Goal: Task Accomplishment & Management: Use online tool/utility

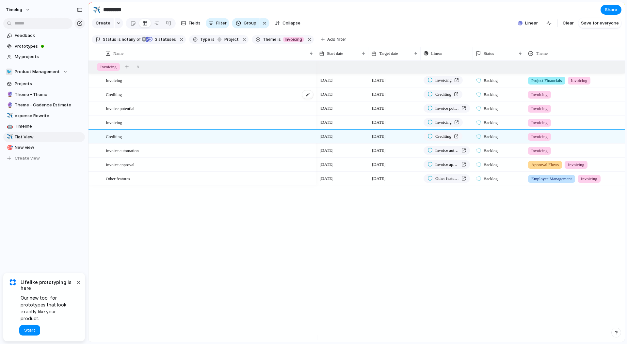
click at [181, 99] on div "Crediting" at bounding box center [210, 94] width 208 height 13
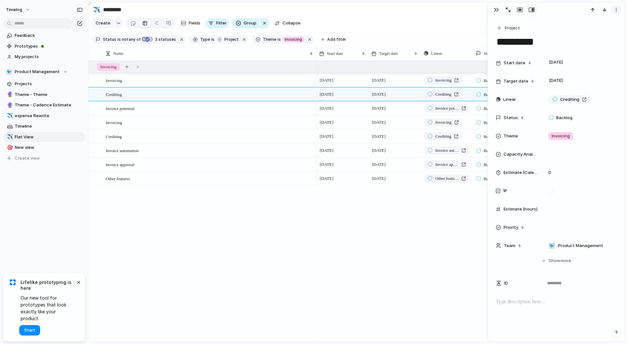
click at [613, 11] on button "button" at bounding box center [616, 10] width 10 height 8
click at [260, 230] on div "Other features Invoicing Crediting Invoice potential Invoicing Crediting Invoic…" at bounding box center [357, 201] width 536 height 281
click at [170, 116] on div "Invoicing" at bounding box center [210, 122] width 208 height 13
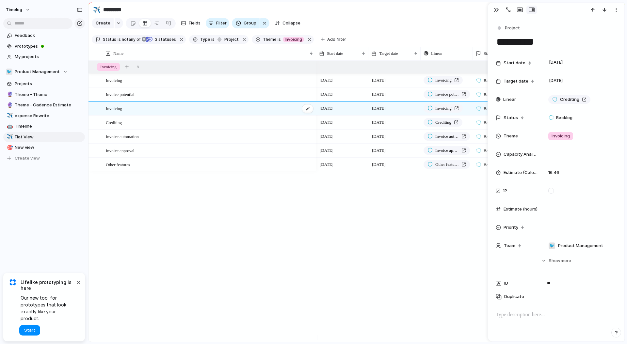
click at [171, 115] on div "Invoicing" at bounding box center [210, 108] width 208 height 13
click at [159, 87] on div "Invoicing" at bounding box center [210, 80] width 208 height 13
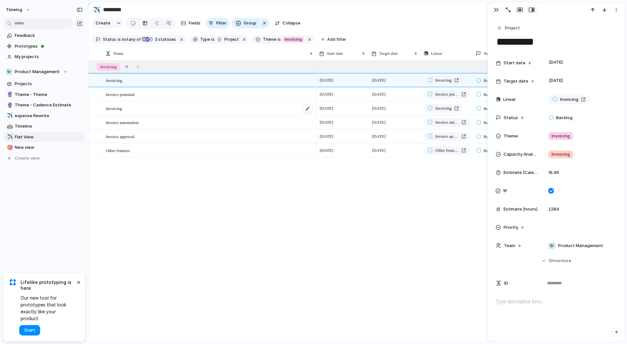
click at [160, 110] on div "Invoicing" at bounding box center [210, 108] width 208 height 13
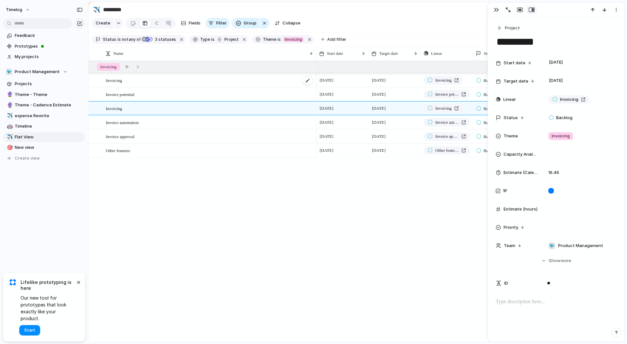
click at [156, 87] on div "Invoicing" at bounding box center [210, 80] width 208 height 13
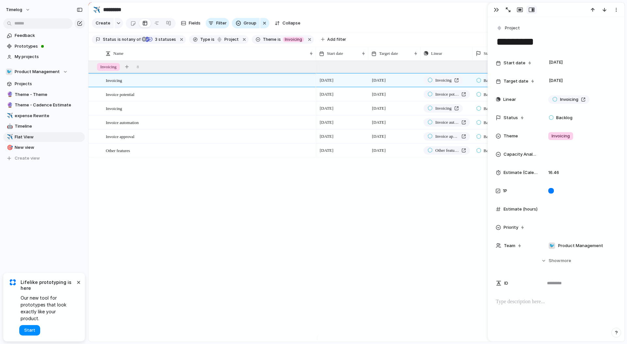
click at [197, 212] on div "Other features Invoicing Invoice potential Invoicing Invoice automation Invoic﻿…" at bounding box center [357, 201] width 536 height 281
drag, startPoint x: 301, startPoint y: 43, endPoint x: 279, endPoint y: 46, distance: 22.0
click at [305, 43] on button "button" at bounding box center [309, 39] width 8 height 8
click at [327, 42] on span "Add filter" at bounding box center [336, 40] width 19 height 6
click at [499, 9] on button "button" at bounding box center [496, 10] width 10 height 8
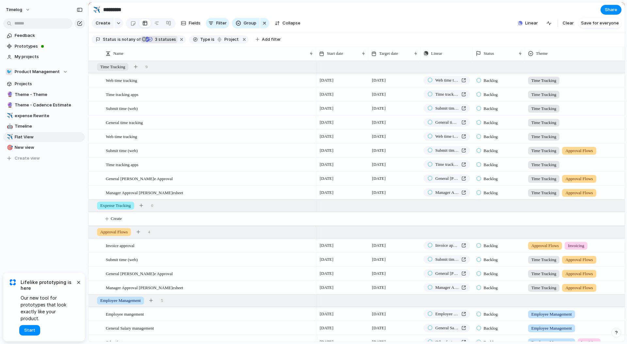
click at [157, 41] on span "3 statuses" at bounding box center [164, 40] width 23 height 6
click at [48, 145] on span "New view" at bounding box center [49, 147] width 68 height 7
click at [561, 20] on section "Create Fields Filter Group Zoom Collapse Linear Clear Save for everyone" at bounding box center [357, 25] width 536 height 16
click at [302, 19] on section "Create Fields Filter Group Zoom Collapse Linear Clear Save for everyone" at bounding box center [357, 25] width 536 height 16
click at [65, 172] on div "Feedback Prototypes My projects 🐦 Product Management Projects 🔮 Theme - Theme 🔮…" at bounding box center [44, 108] width 88 height 216
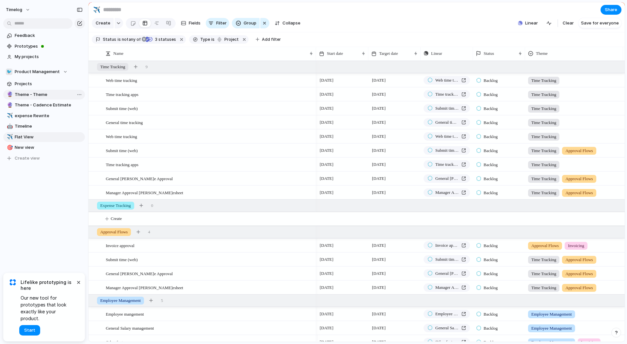
click at [44, 98] on link "🔮 Theme - Theme" at bounding box center [44, 95] width 82 height 10
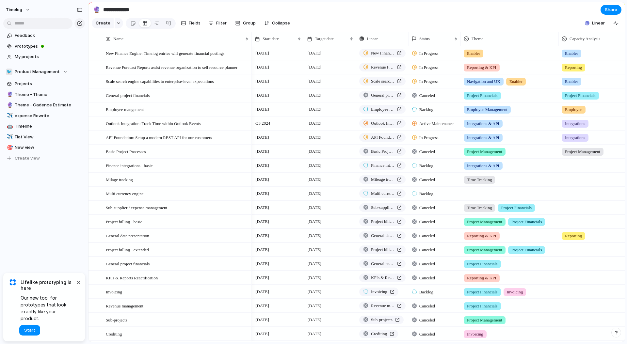
click at [512, 32] on section "Create Fields Filter Group Zoom Collapse Linear Clear Save for everyone" at bounding box center [357, 25] width 536 height 16
click at [31, 86] on span "Projects" at bounding box center [49, 84] width 68 height 7
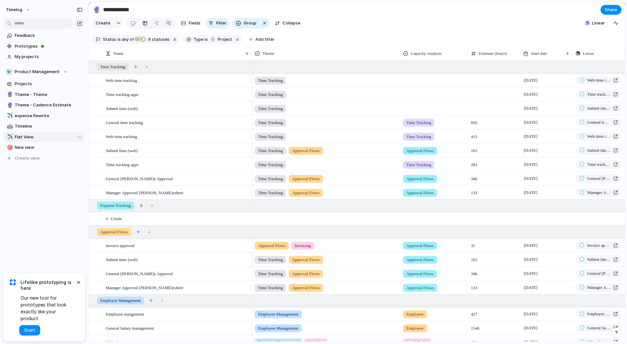
click at [24, 136] on span "Flat View" at bounding box center [49, 137] width 68 height 7
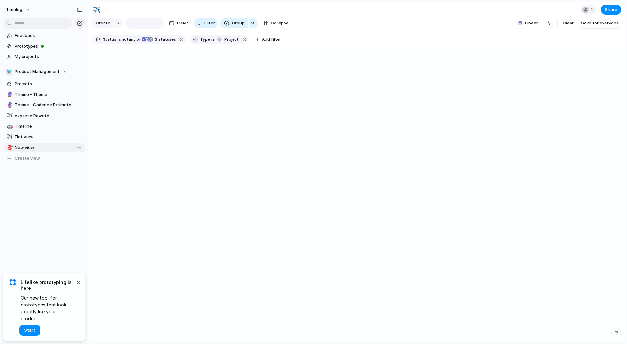
click at [43, 143] on link "🎯 New view" at bounding box center [44, 148] width 82 height 10
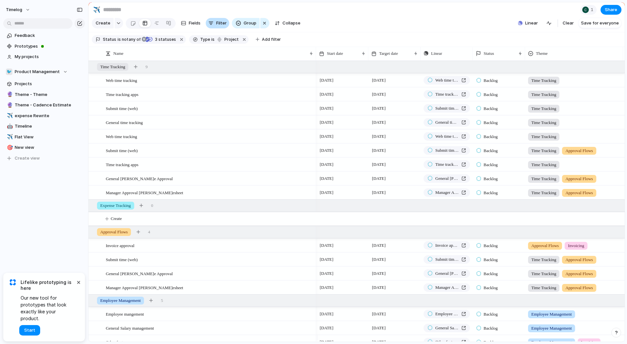
click at [212, 24] on div "button" at bounding box center [210, 23] width 5 height 5
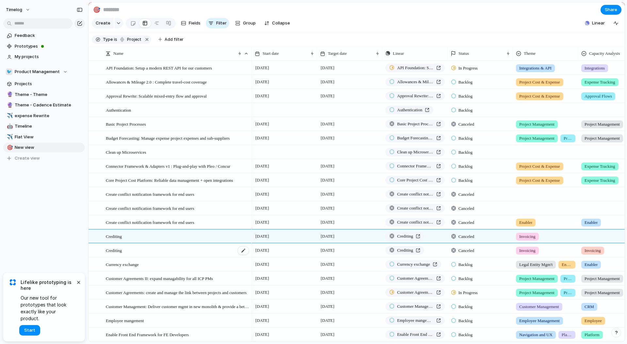
click at [149, 254] on div "Crediting" at bounding box center [178, 250] width 144 height 13
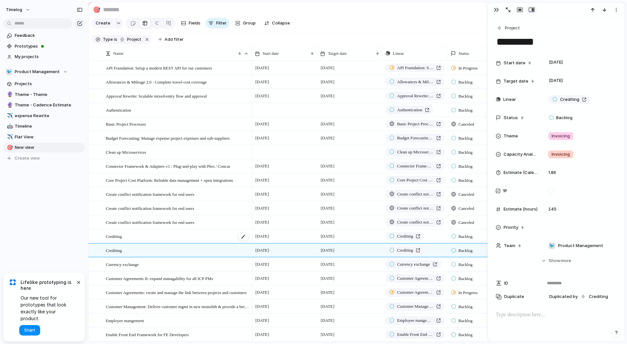
click at [155, 243] on div "Crediting" at bounding box center [178, 236] width 144 height 13
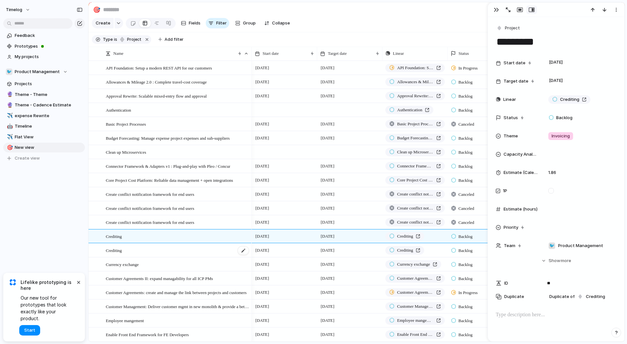
click at [154, 252] on div "Crediting" at bounding box center [178, 250] width 144 height 13
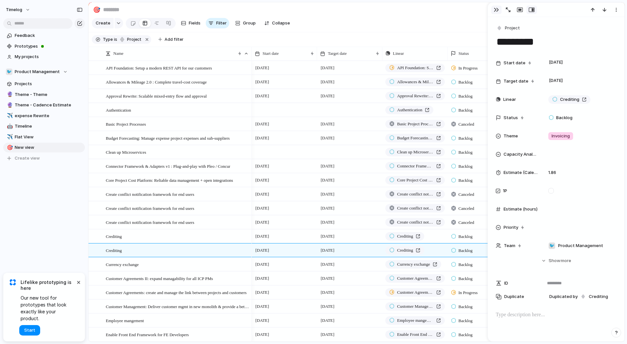
click at [496, 11] on div "button" at bounding box center [496, 9] width 5 height 5
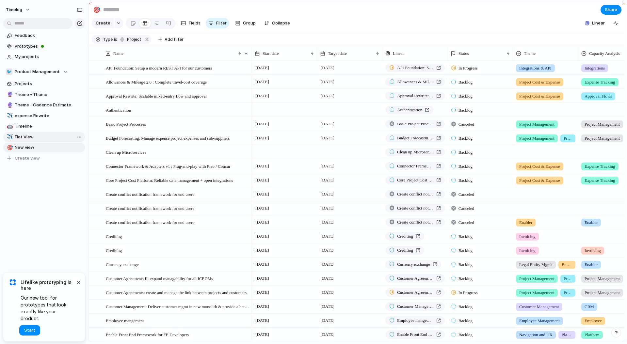
click at [42, 136] on span "Flat View" at bounding box center [49, 137] width 68 height 7
click at [184, 42] on span "Add filter" at bounding box center [174, 40] width 19 height 6
click at [429, 25] on section "Create Fields Filter Group Zoom Collapse Linear Clear Save for everyone" at bounding box center [357, 25] width 536 height 16
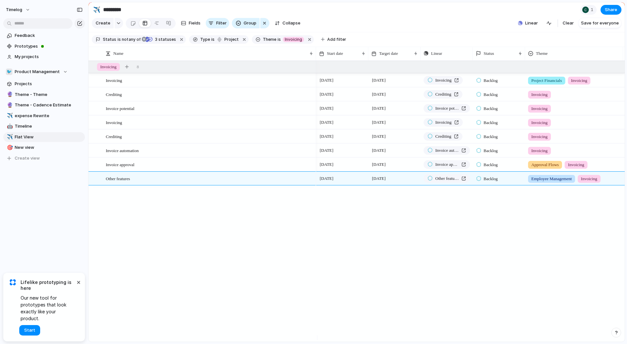
click at [114, 182] on span "Other features" at bounding box center [118, 179] width 24 height 8
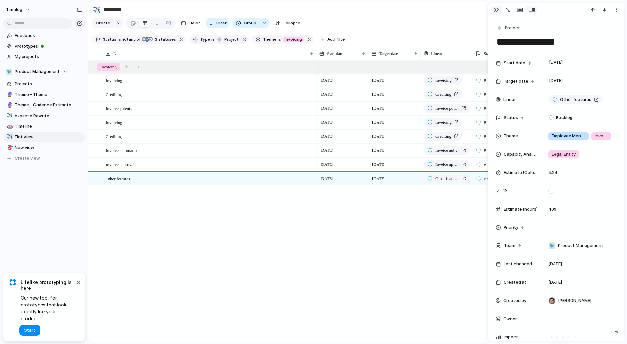
click at [494, 8] on button "button" at bounding box center [496, 10] width 10 height 8
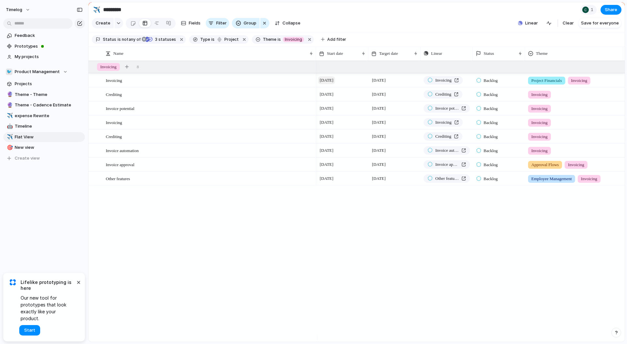
click at [331, 84] on span "[DATE]" at bounding box center [326, 80] width 17 height 8
click at [194, 129] on div "Invoicing" at bounding box center [210, 122] width 208 height 13
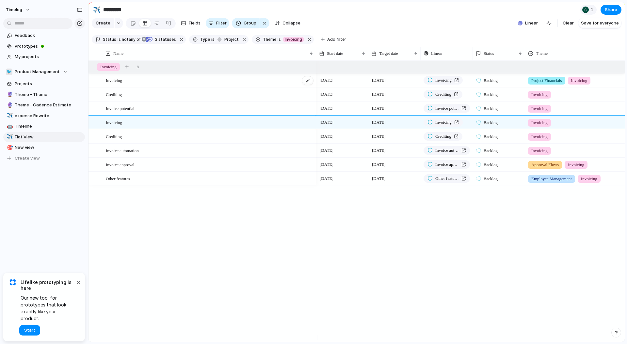
click at [195, 85] on div "Invoicing" at bounding box center [210, 80] width 208 height 13
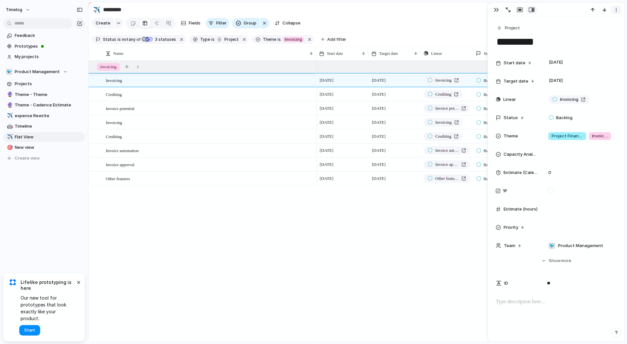
click at [616, 11] on div "button" at bounding box center [616, 9] width 5 height 5
click at [292, 244] on div "Invoicing Crediting Invoice potential Invoicing Crediting Invoice automation In…" at bounding box center [357, 201] width 536 height 281
click at [495, 12] on div "button" at bounding box center [496, 9] width 5 height 5
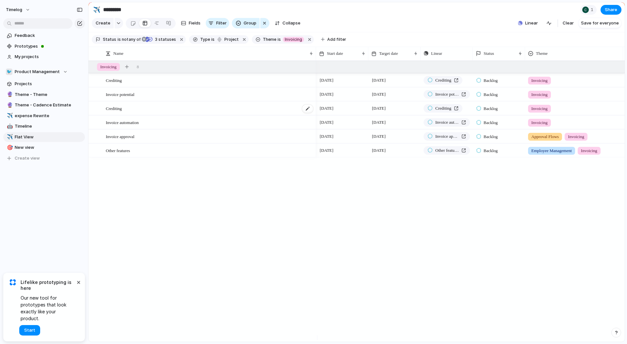
click at [197, 114] on div "Crediting" at bounding box center [210, 108] width 208 height 13
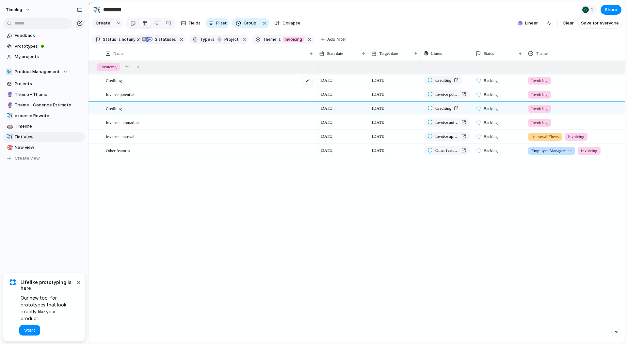
click at [203, 87] on div "Crediting" at bounding box center [210, 80] width 208 height 13
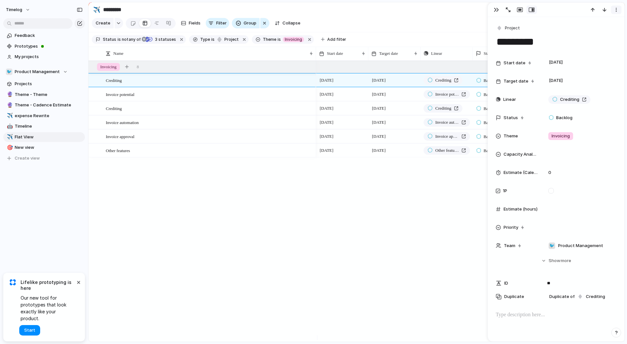
click at [614, 12] on button "button" at bounding box center [616, 10] width 10 height 8
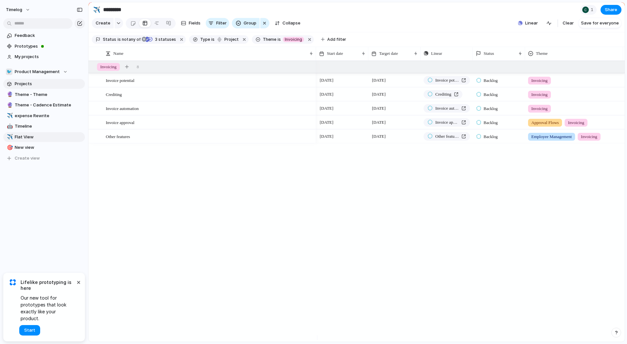
click at [35, 81] on span "Projects" at bounding box center [49, 84] width 68 height 7
click at [49, 135] on span "Flat View" at bounding box center [49, 137] width 68 height 7
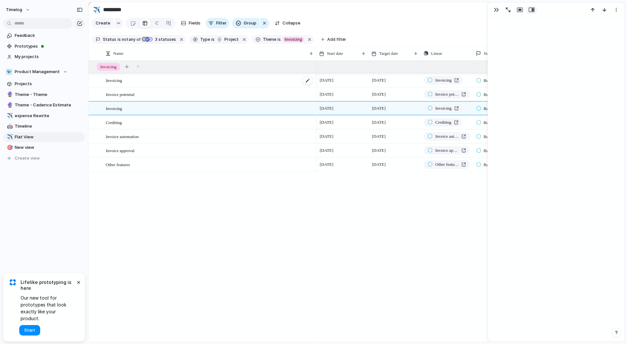
click at [179, 86] on div "Invoicing" at bounding box center [210, 80] width 208 height 13
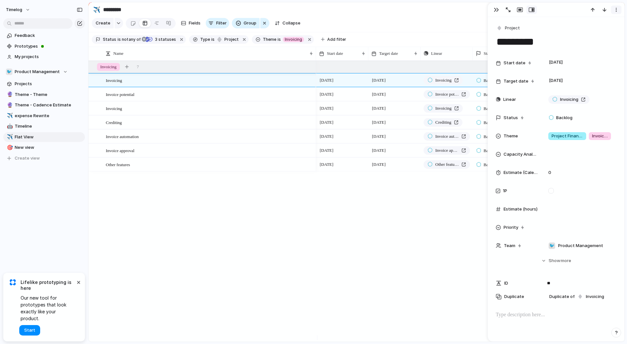
click at [619, 10] on button "button" at bounding box center [616, 10] width 10 height 8
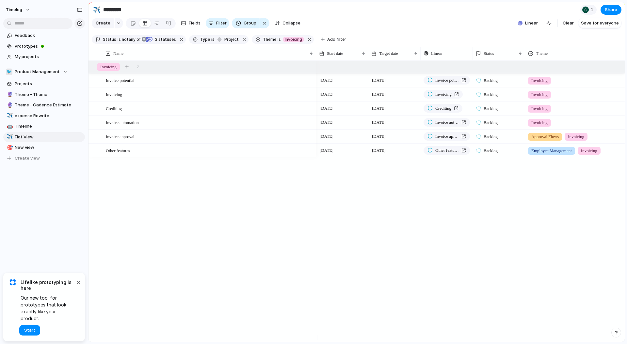
click at [237, 194] on div "Invoicing Invoice potential Invoicing Crediting Invoice automation Invoic﻿e app…" at bounding box center [357, 201] width 536 height 281
click at [113, 8] on input "*********" at bounding box center [140, 10] width 77 height 12
click at [316, 179] on div "[DATE] [DATE] Invoicing Backlog Project Financials Invoicing 20 December [DATE]…" at bounding box center [470, 201] width 309 height 281
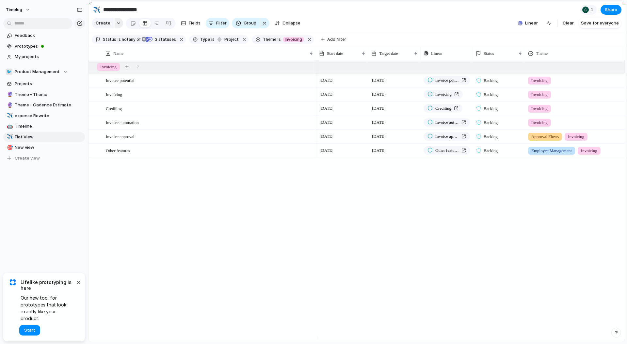
click at [117, 24] on div "button" at bounding box center [118, 23] width 5 height 3
click at [109, 24] on button "Create" at bounding box center [103, 23] width 22 height 10
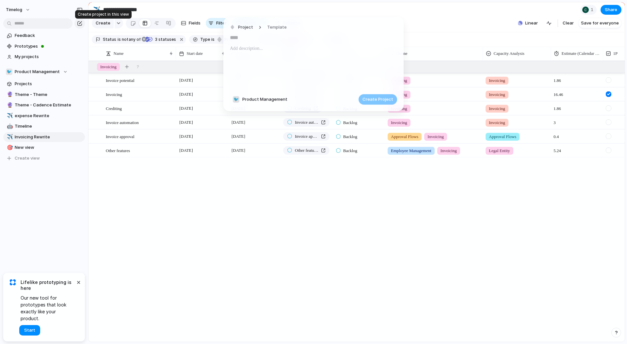
click at [263, 40] on input "text" at bounding box center [313, 37] width 167 height 10
click at [278, 26] on span "Template" at bounding box center [277, 27] width 20 height 7
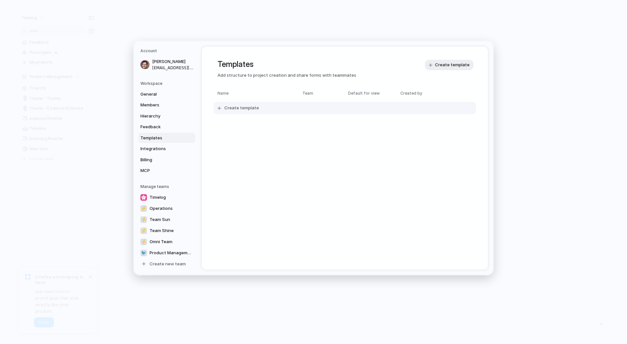
click at [241, 107] on span "Create template" at bounding box center [241, 108] width 35 height 7
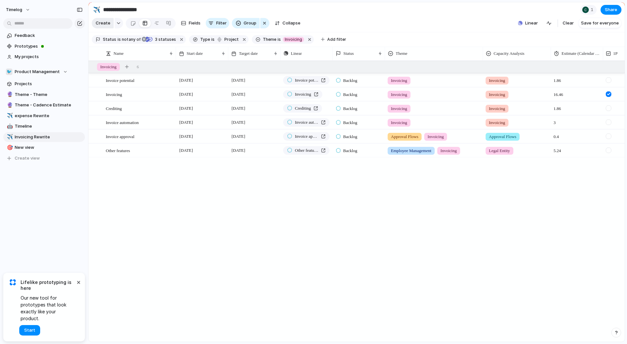
click at [107, 24] on span "Create" at bounding box center [103, 23] width 15 height 7
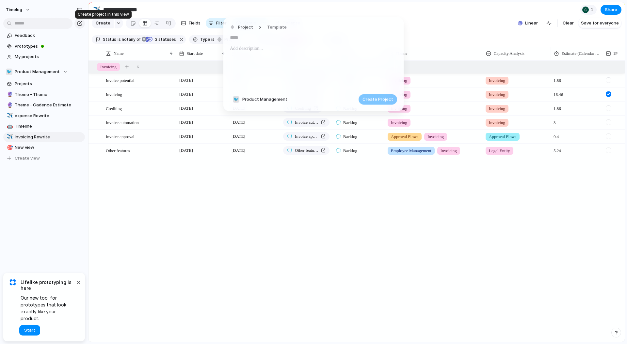
click at [249, 49] on p at bounding box center [313, 49] width 167 height 8
click at [238, 36] on input "text" at bounding box center [313, 37] width 167 height 10
click at [272, 52] on p at bounding box center [313, 49] width 167 height 8
click at [287, 53] on p at bounding box center [313, 49] width 167 height 8
click at [229, 111] on div "**********" at bounding box center [313, 64] width 180 height 94
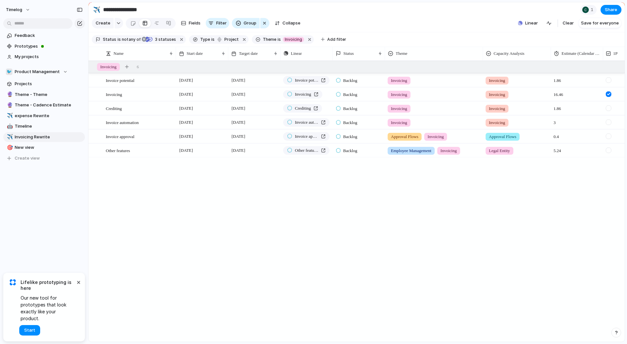
click at [126, 193] on div "Invoice potential 20 December [DATE] Invoice potential Backlog Invoicing Invoic…" at bounding box center [357, 201] width 536 height 281
click at [167, 176] on div "Invoice potential 20 December [DATE] Invoice potential Backlog Invoicing Invoic…" at bounding box center [357, 201] width 536 height 281
click at [163, 42] on span "3 statuses" at bounding box center [164, 40] width 23 height 6
click at [358, 32] on section "Create Fields Filter Group Zoom Collapse Linear Clear Save for everyone" at bounding box center [357, 25] width 536 height 16
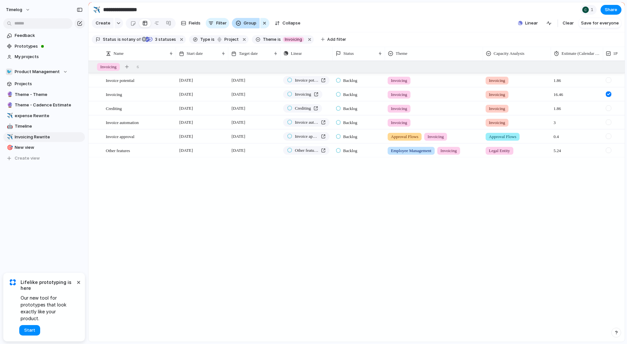
click at [248, 26] on span "Group" at bounding box center [250, 23] width 13 height 7
click at [45, 81] on span "Projects" at bounding box center [49, 84] width 68 height 7
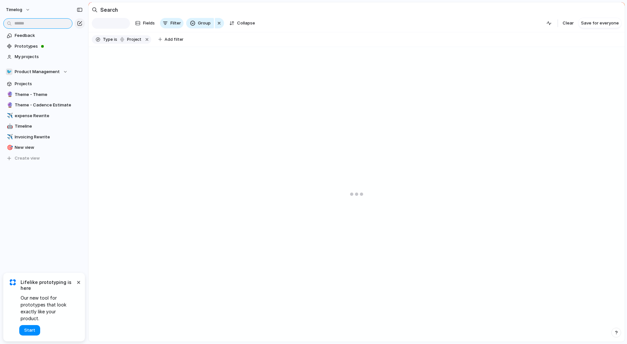
click at [27, 22] on input "text" at bounding box center [37, 23] width 69 height 10
type input "**********"
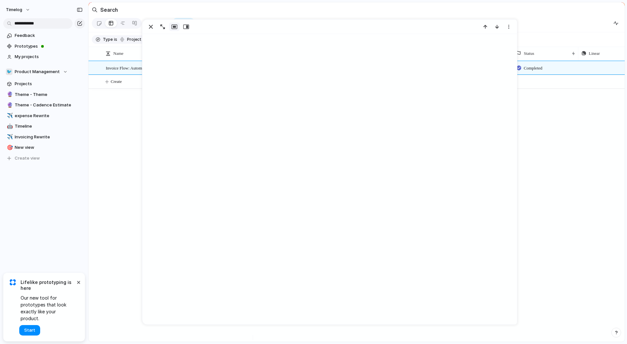
click at [99, 187] on div "Invoice Flow: Automate core and overhead invoice operations 🐦 Product Managemen…" at bounding box center [357, 201] width 536 height 281
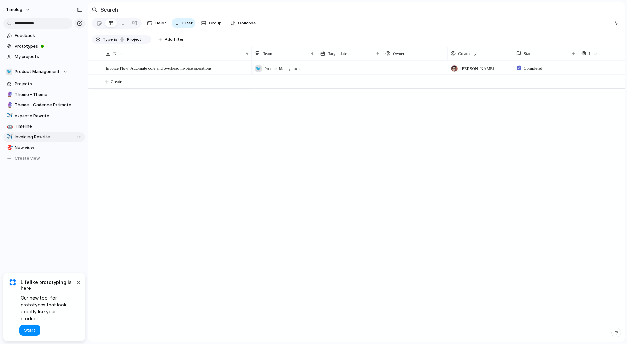
click at [31, 138] on span "Invoicing Rewrite" at bounding box center [49, 137] width 68 height 7
click at [18, 8] on span "timelog" at bounding box center [14, 10] width 16 height 7
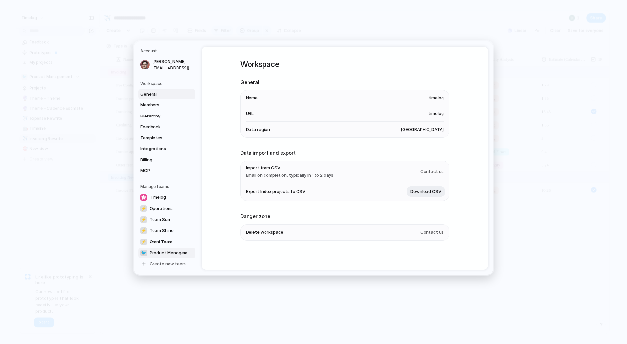
click at [172, 253] on span "Product Management" at bounding box center [172, 253] width 44 height 7
click at [148, 94] on span "General" at bounding box center [161, 94] width 42 height 7
click at [148, 100] on link "Members" at bounding box center [166, 105] width 57 height 10
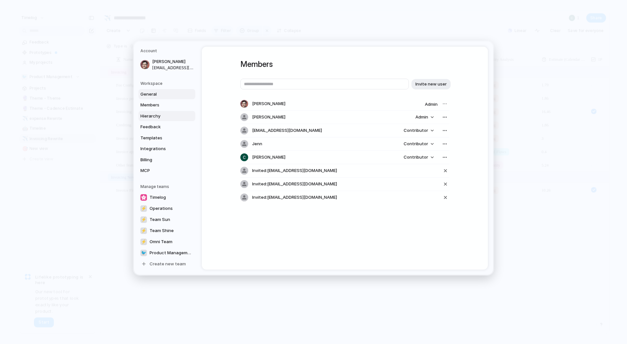
click at [163, 117] on span "Hierarchy" at bounding box center [161, 116] width 42 height 7
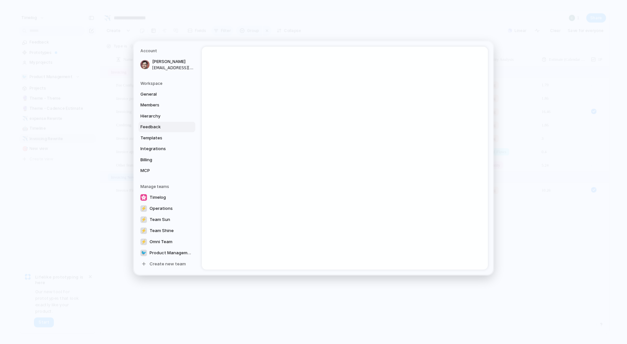
click at [163, 124] on span "Feedback" at bounding box center [161, 127] width 42 height 7
click at [163, 135] on span "Templates" at bounding box center [161, 138] width 42 height 7
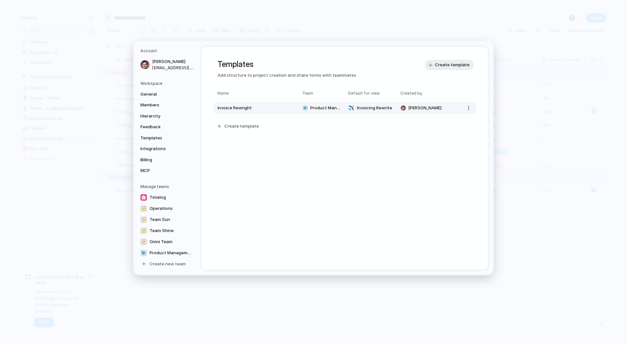
click at [278, 107] on span "Invoice Rewright" at bounding box center [257, 108] width 78 height 7
click at [451, 145] on div "Templates Add structure to project creation and share forms with teammates Crea…" at bounding box center [345, 104] width 286 height 115
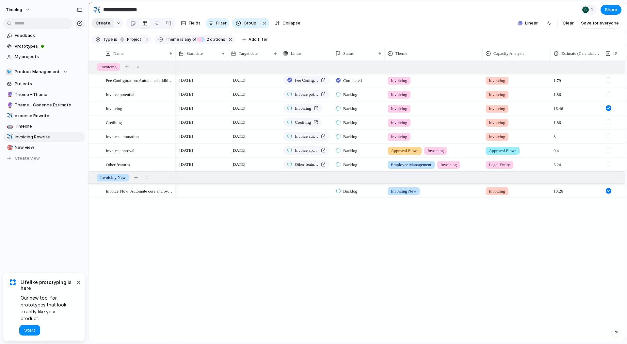
click at [108, 26] on span "Create" at bounding box center [103, 23] width 15 height 7
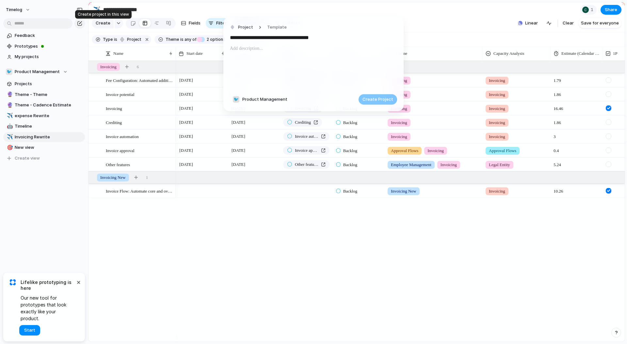
click at [270, 57] on div at bounding box center [313, 67] width 167 height 44
click at [288, 73] on div at bounding box center [313, 67] width 167 height 44
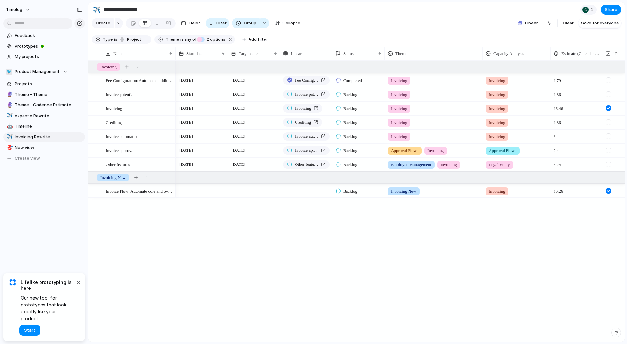
click at [418, 223] on div "[DATE] [DATE] Fee Configuration: Automated addition and calculation of invoice …" at bounding box center [400, 201] width 449 height 281
click at [51, 25] on input "text" at bounding box center [37, 23] width 69 height 10
type input "**********"
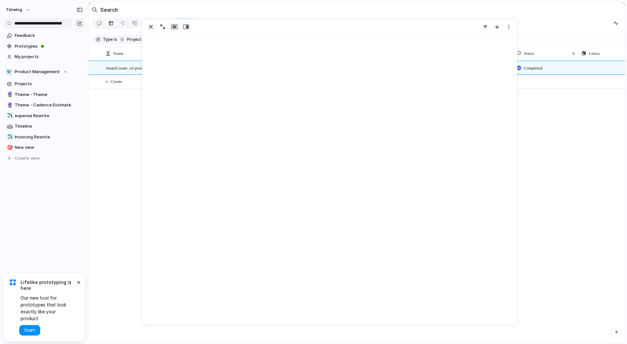
click at [132, 173] on div "SmartCreate: AI-powered invoice drafting 🐦 Product Management [PERSON_NAME] Com…" at bounding box center [357, 201] width 536 height 281
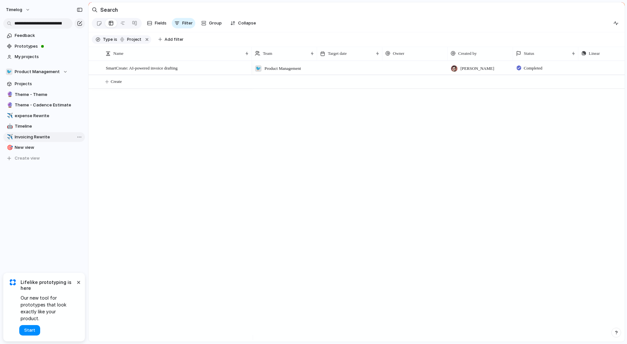
click at [50, 134] on span "Invoicing Rewrite" at bounding box center [49, 137] width 68 height 7
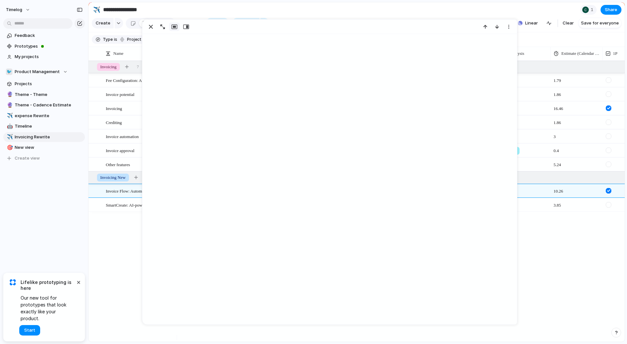
click at [111, 256] on div "Fee Configuration: Automated addition and calculation of invoice fees Invoice p…" at bounding box center [357, 201] width 536 height 281
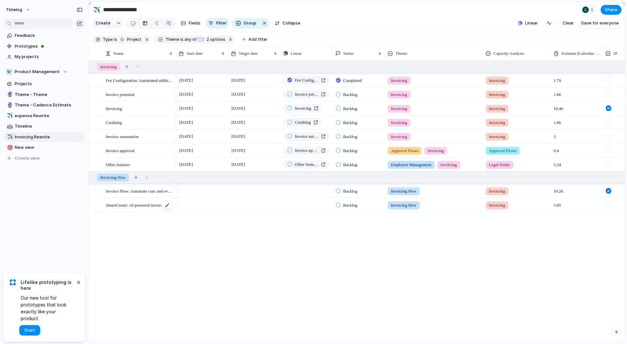
click at [149, 209] on span "SmartCreate: AI-powered invoice drafting" at bounding box center [140, 205] width 68 height 8
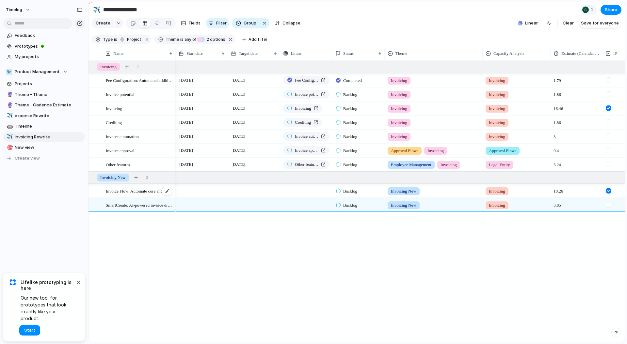
click at [127, 198] on div "Invoice Flow: Automate core and overhead invoice operations" at bounding box center [140, 191] width 68 height 13
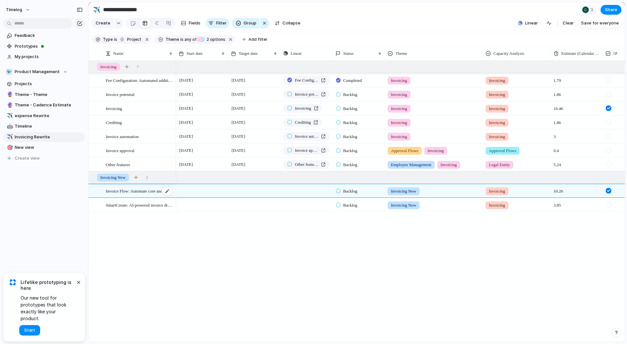
click at [129, 195] on span "Invoice Flow: Automate core and overhead invoice operations" at bounding box center [140, 191] width 68 height 8
click at [113, 270] on div "Fee Configuration: Automated addition and calculation of invoice fees Invoice p…" at bounding box center [357, 201] width 536 height 281
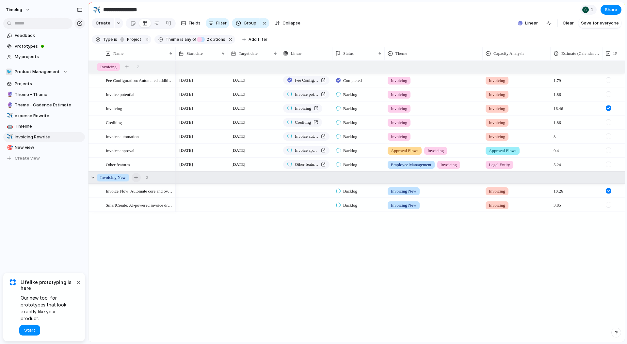
click at [138, 179] on div "button" at bounding box center [136, 178] width 4 height 4
click at [135, 182] on button "button" at bounding box center [136, 177] width 9 height 9
click at [133, 183] on div "Invoicing New 2" at bounding box center [358, 178] width 538 height 12
click at [124, 181] on span "Invoicing New" at bounding box center [112, 177] width 25 height 7
click at [138, 179] on div "button" at bounding box center [136, 178] width 4 height 4
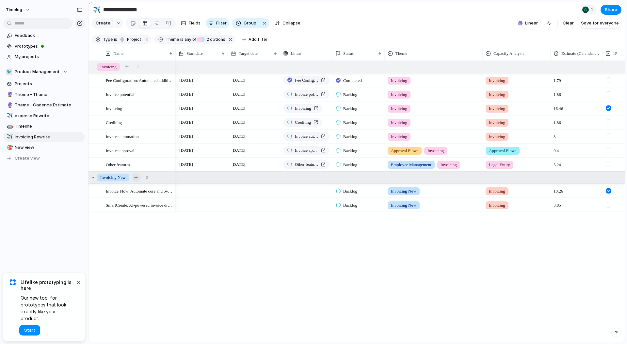
click at [138, 179] on div "button" at bounding box center [136, 178] width 4 height 4
click at [161, 297] on div "Fee Configuration: Automated addition and calculation of invoice fees Invoice p…" at bounding box center [357, 201] width 536 height 281
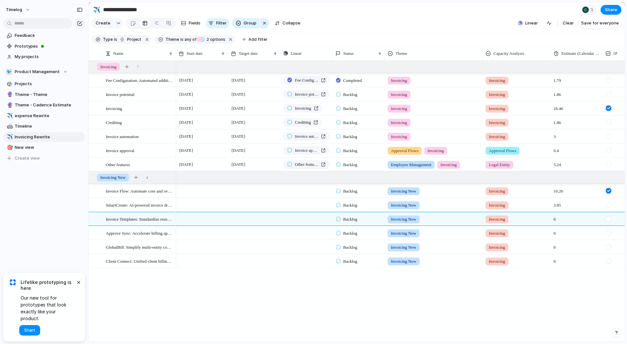
click at [134, 221] on span "Invoice Templates: Standardize reusable invoice designs" at bounding box center [140, 219] width 68 height 8
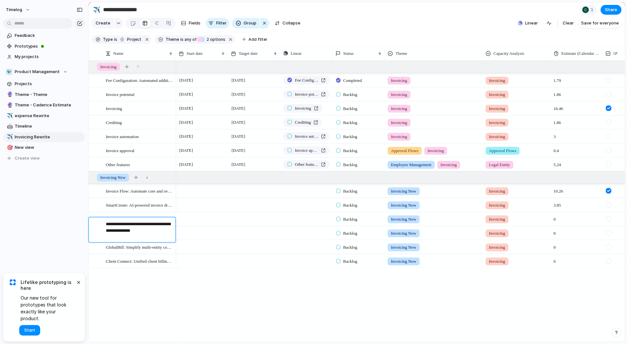
click at [203, 223] on div at bounding box center [202, 218] width 52 height 13
click at [453, 223] on div "Invoicing New" at bounding box center [433, 218] width 97 height 11
click at [284, 224] on div "Push" at bounding box center [307, 219] width 52 height 13
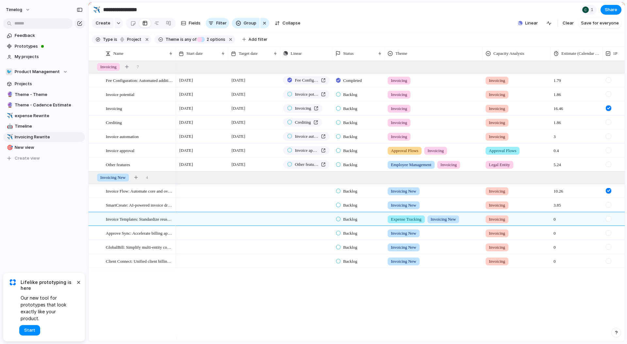
click at [112, 300] on div "Fee Configuration: Automated addition and calculation of invoice fees Invoice p…" at bounding box center [357, 201] width 536 height 281
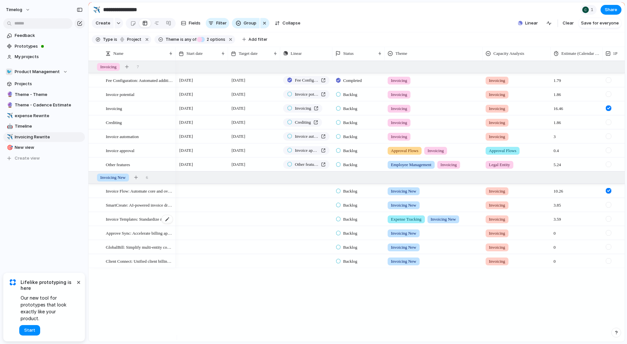
click at [145, 223] on span "Invoice Templates: Standardize reusable invoice designs" at bounding box center [140, 219] width 68 height 8
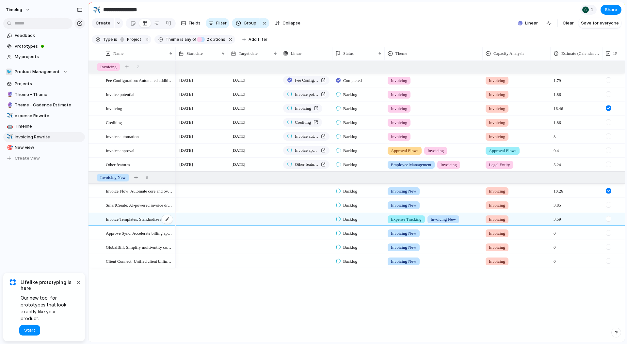
click at [145, 223] on span "Invoice Templates: Standardize reusable invoice designs" at bounding box center [140, 219] width 68 height 8
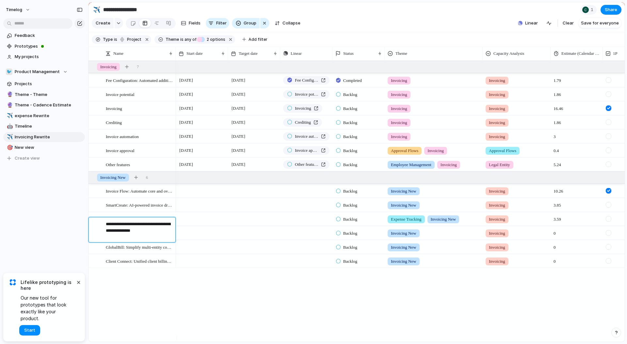
click at [145, 225] on textarea "**********" at bounding box center [138, 231] width 65 height 20
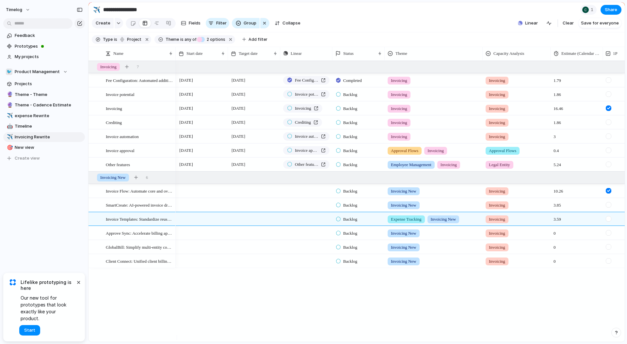
click at [116, 313] on div "Fee Configuration: Automated addition and calculation of invoice fees Invoice p…" at bounding box center [357, 201] width 536 height 281
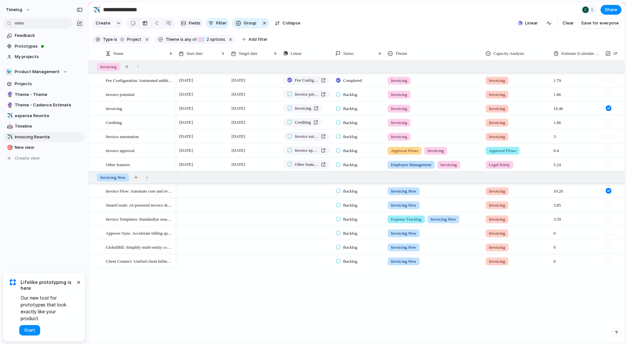
click at [189, 26] on span "Fields" at bounding box center [195, 23] width 12 height 7
click at [183, 319] on div "[DATE] [DATE] Fee Configuration: Automated addition and calculation of invoice …" at bounding box center [400, 201] width 449 height 281
click at [538, 283] on div "[DATE] [DATE] Fee Configuration: Automated addition and calculation of invoice …" at bounding box center [400, 201] width 449 height 281
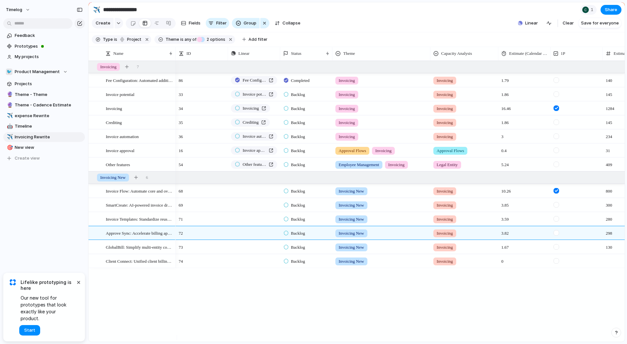
click at [117, 300] on div "Fee Configuration: Automated addition and calculation of invoice fees Invoice p…" at bounding box center [357, 201] width 536 height 281
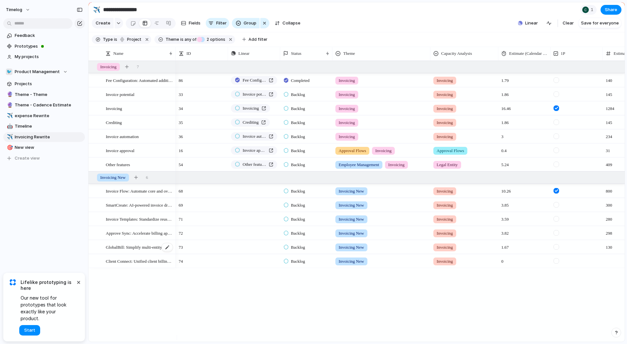
click at [119, 250] on span "GlobalBill: Simplify multi-entity compliance" at bounding box center [140, 247] width 68 height 8
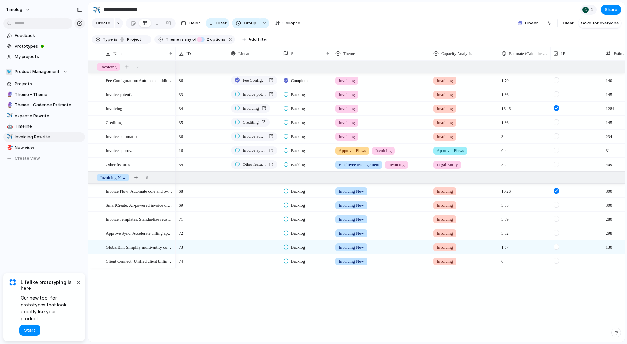
click at [127, 299] on div "Fee Configuration: Automated addition and calculation of invoice fees Invoice p…" at bounding box center [357, 201] width 536 height 281
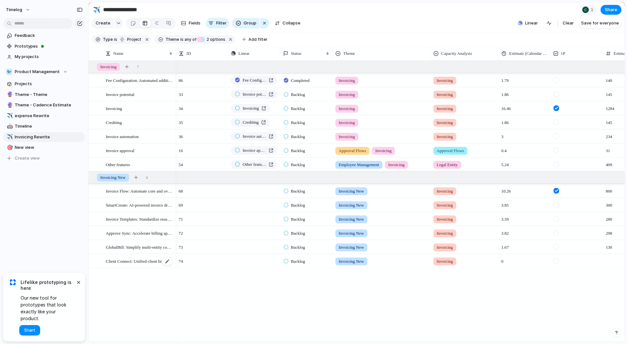
click at [130, 265] on span "Client Connect: Unified client billing portal" at bounding box center [140, 261] width 68 height 8
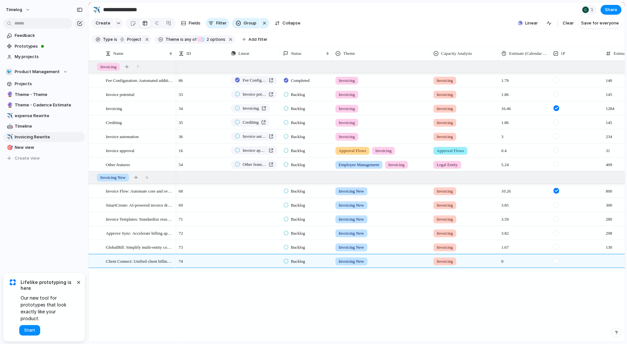
click at [112, 303] on div "Fee Configuration: Automated addition and calculation of invoice fees Invoice p…" at bounding box center [357, 201] width 536 height 281
